Goal: Check status: Check status

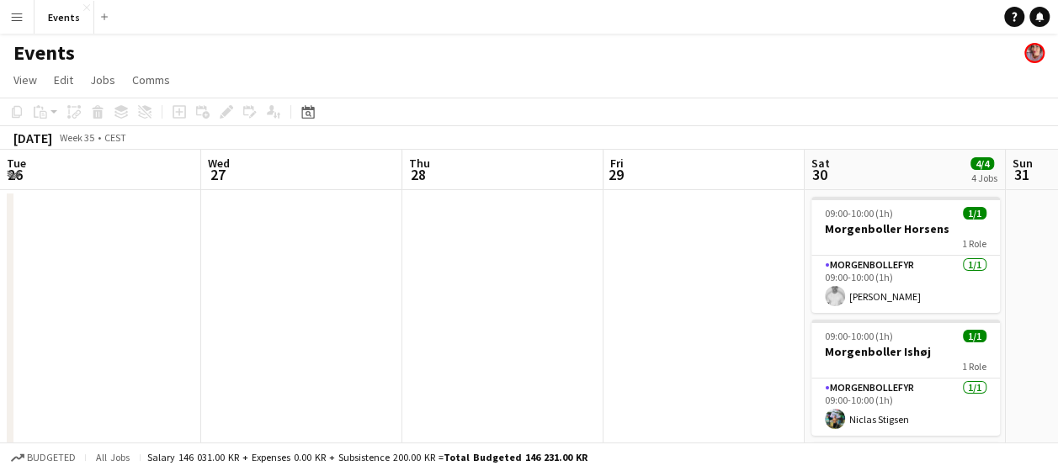
scroll to position [0, 579]
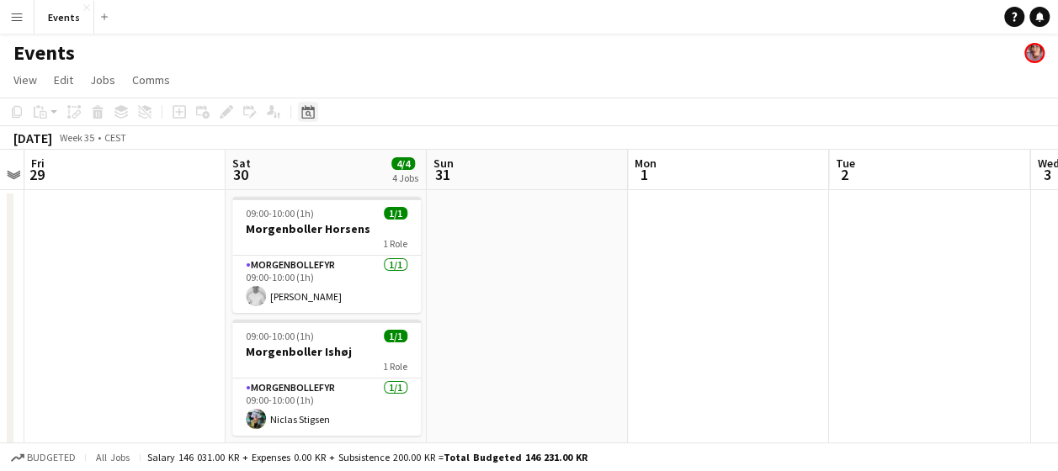
click at [305, 109] on icon at bounding box center [307, 111] width 13 height 13
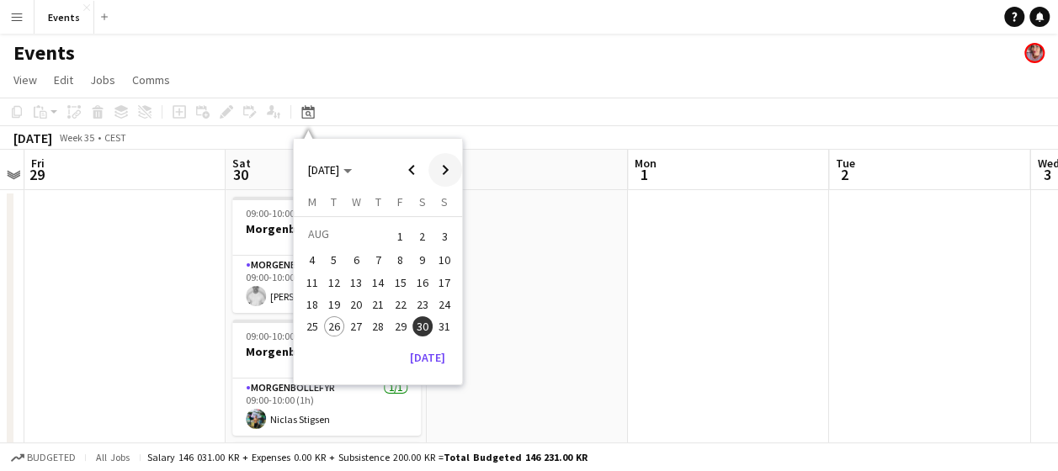
click at [436, 173] on span "Next month" at bounding box center [445, 170] width 34 height 34
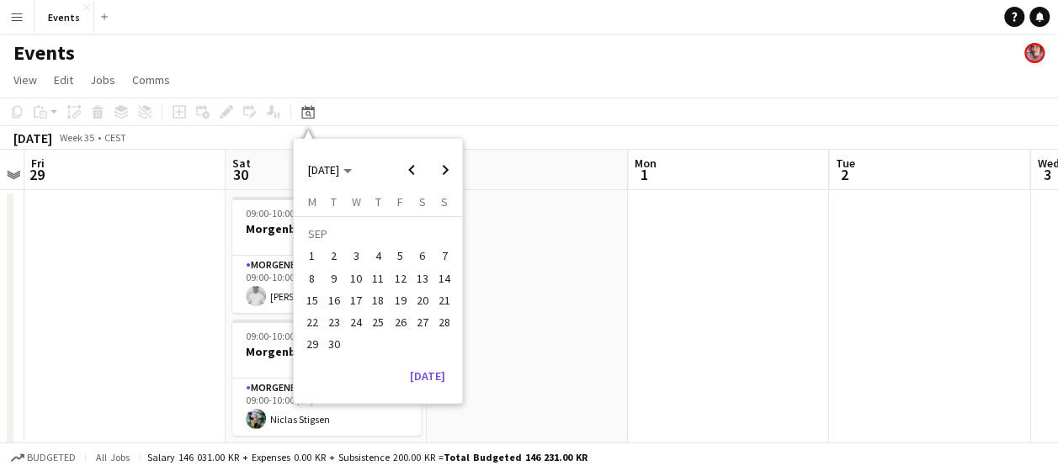
click at [421, 327] on span "27" at bounding box center [422, 322] width 20 height 20
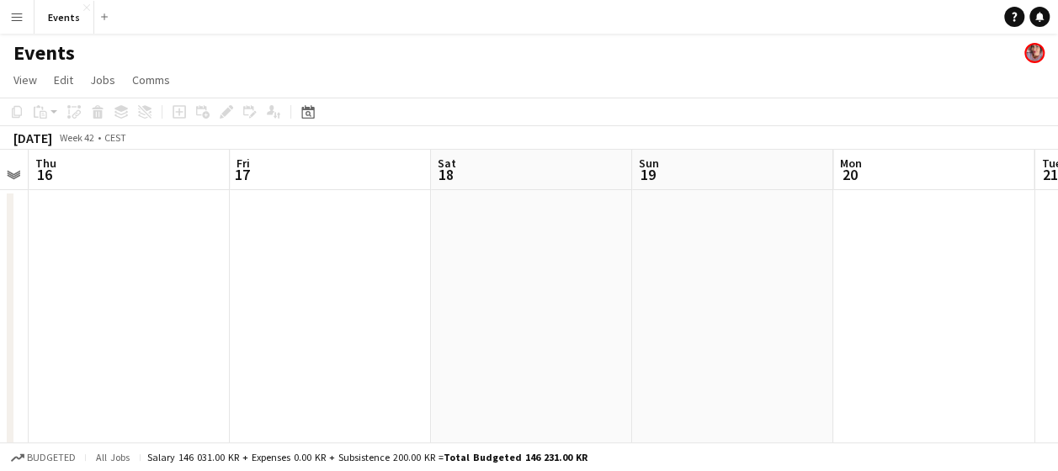
scroll to position [0, 576]
